Goal: Information Seeking & Learning: Learn about a topic

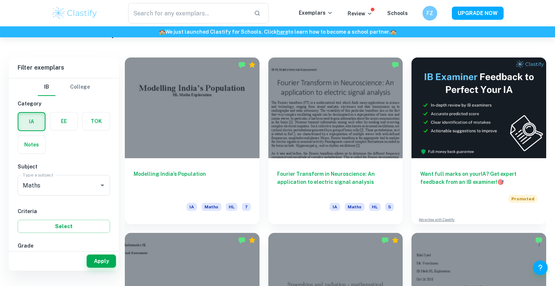
scroll to position [191, 0]
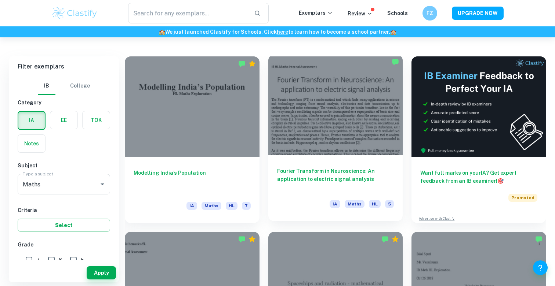
click at [306, 131] on div at bounding box center [335, 105] width 135 height 101
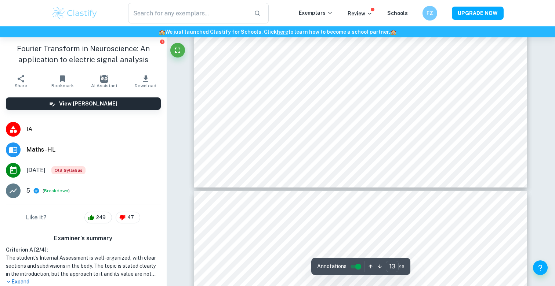
type input "14"
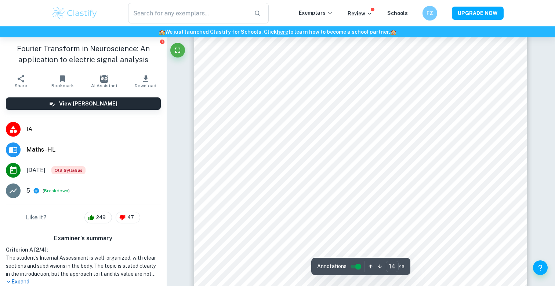
scroll to position [6587, 0]
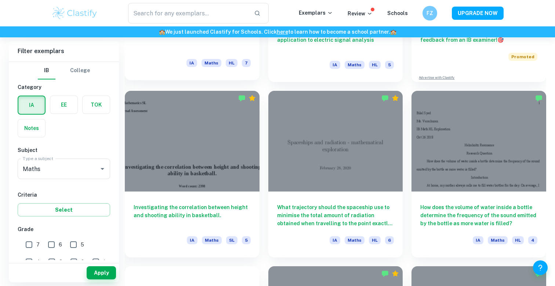
scroll to position [333, 0]
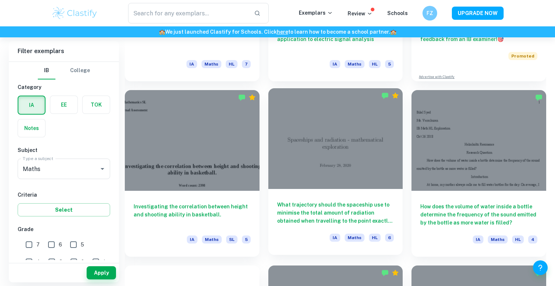
click at [306, 134] on div at bounding box center [335, 138] width 135 height 101
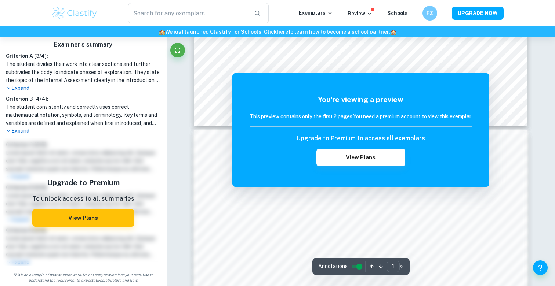
scroll to position [412, 0]
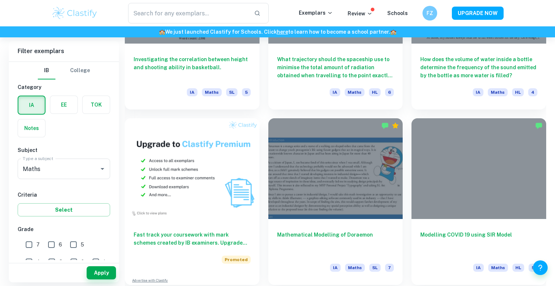
scroll to position [493, 0]
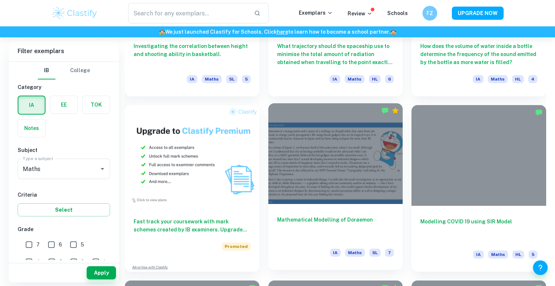
click at [315, 218] on h6 "Mathematical Modelling of Doraemon" at bounding box center [335, 228] width 117 height 24
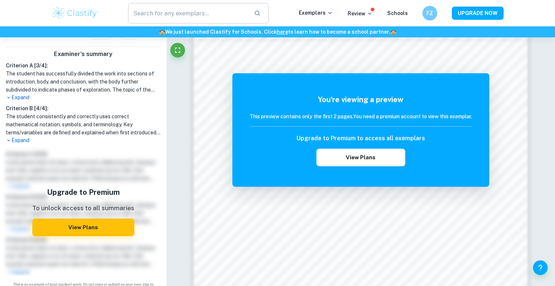
scroll to position [159, 0]
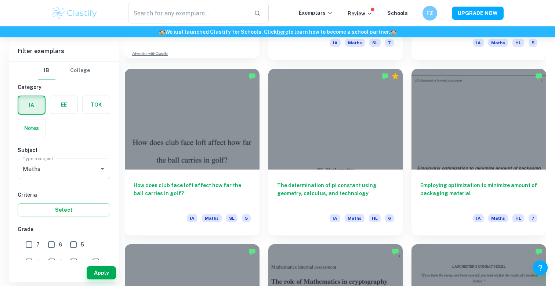
scroll to position [706, 0]
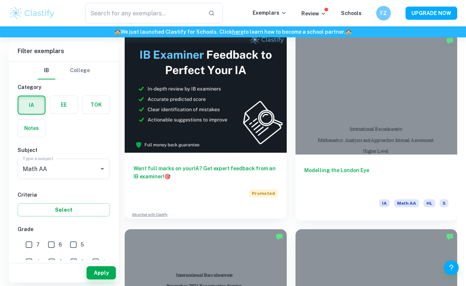
scroll to position [453, 0]
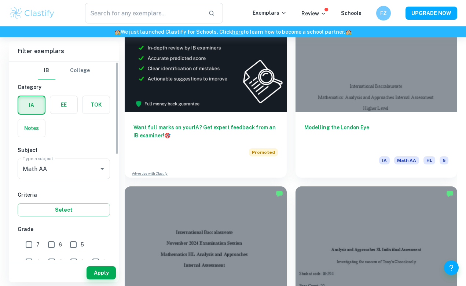
click at [49, 242] on input "6" at bounding box center [51, 245] width 15 height 15
checkbox input "true"
click at [35, 243] on input "7" at bounding box center [29, 245] width 15 height 15
checkbox input "true"
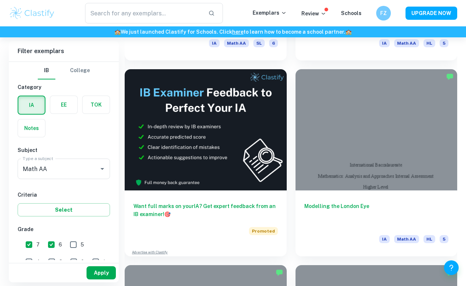
click at [109, 268] on button "Apply" at bounding box center [101, 273] width 29 height 13
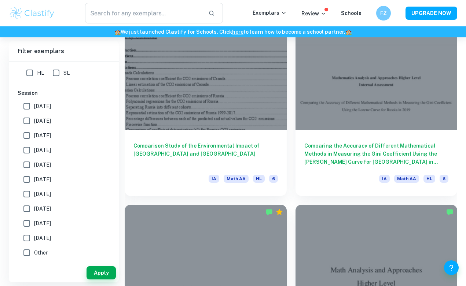
scroll to position [1028, 0]
